Goal: Task Accomplishment & Management: Manage account settings

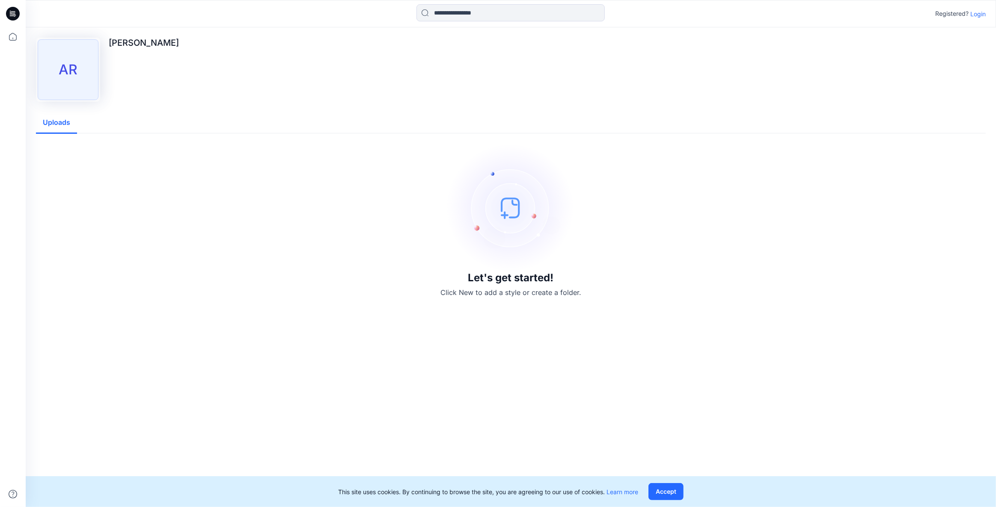
click at [971, 15] on p "Login" at bounding box center [977, 13] width 15 height 9
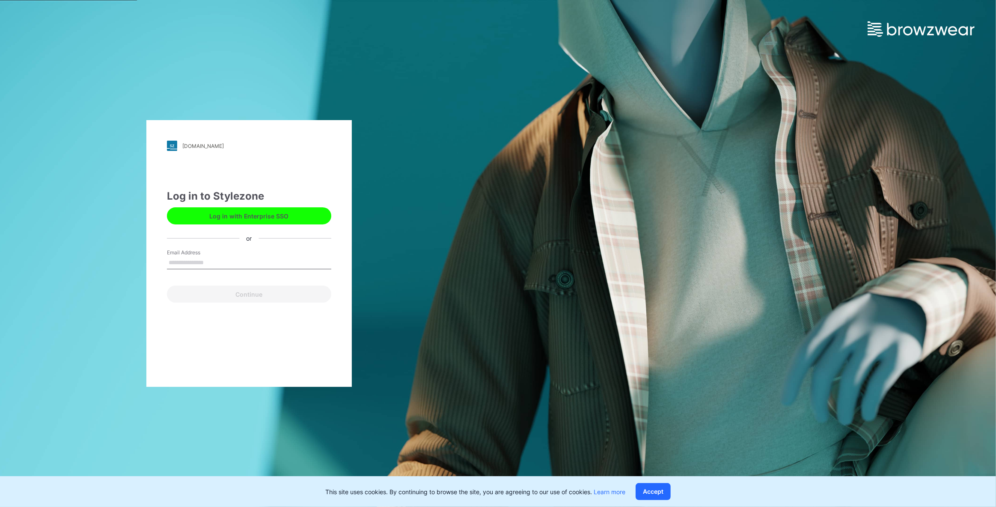
click at [220, 261] on input "Email Address" at bounding box center [249, 263] width 164 height 13
type input "**********"
click at [214, 291] on button "Continue" at bounding box center [249, 294] width 164 height 17
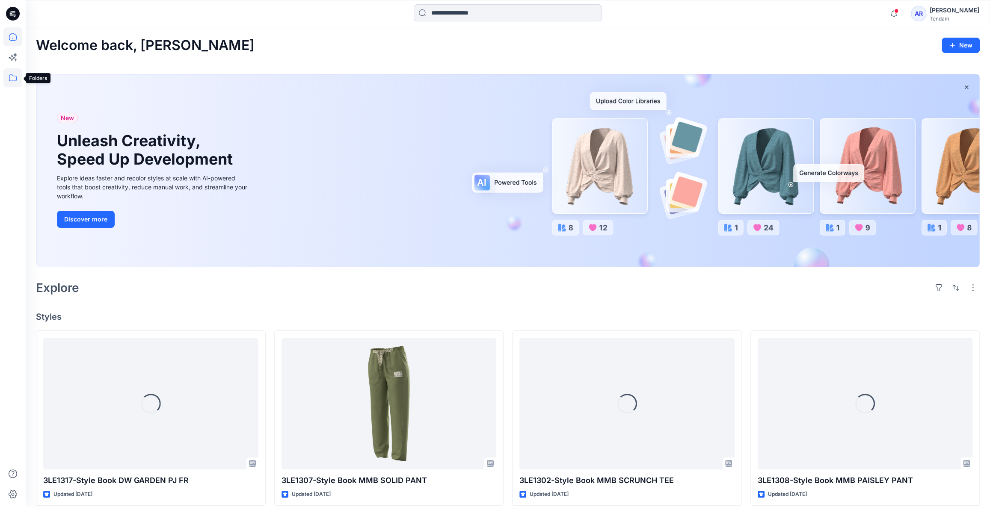
click at [10, 77] on icon at bounding box center [12, 77] width 19 height 19
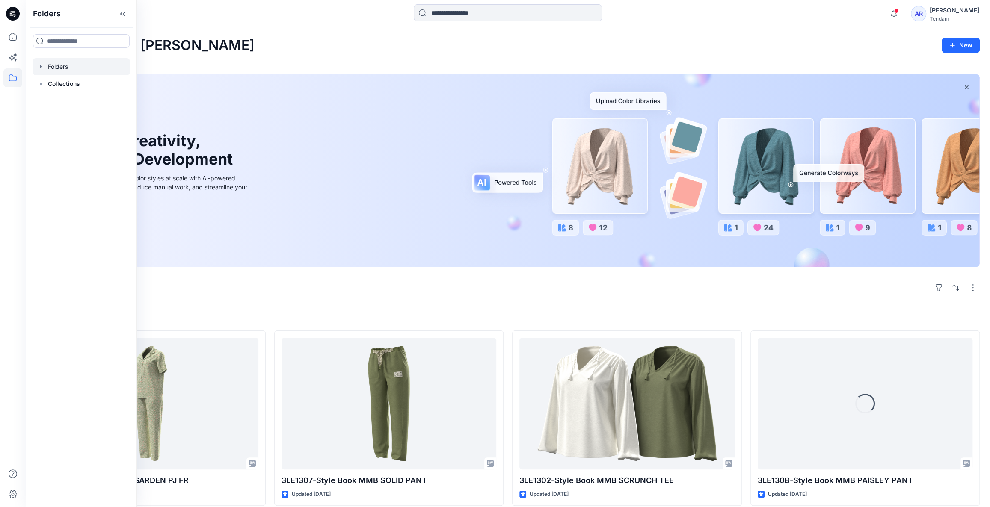
click at [65, 70] on div at bounding box center [82, 66] width 98 height 17
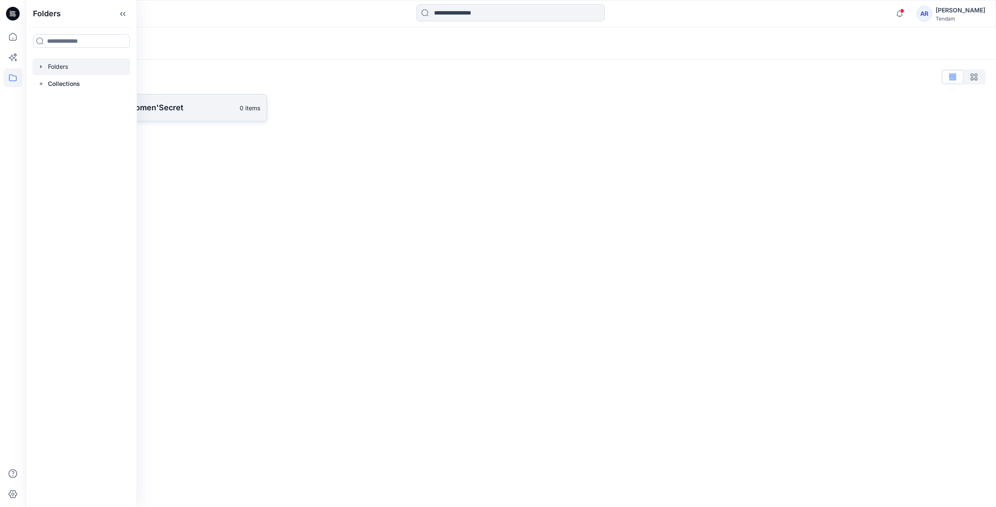
click at [193, 116] on link "MONDOL - Women'Secret 0 items" at bounding box center [151, 107] width 231 height 27
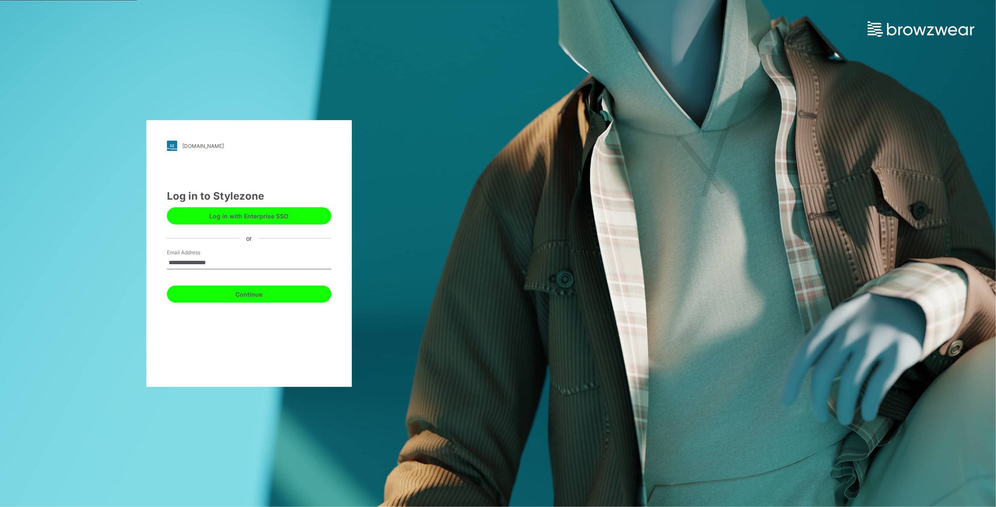
click at [244, 294] on button "Continue" at bounding box center [249, 294] width 164 height 17
